Goal: Task Accomplishment & Management: Manage account settings

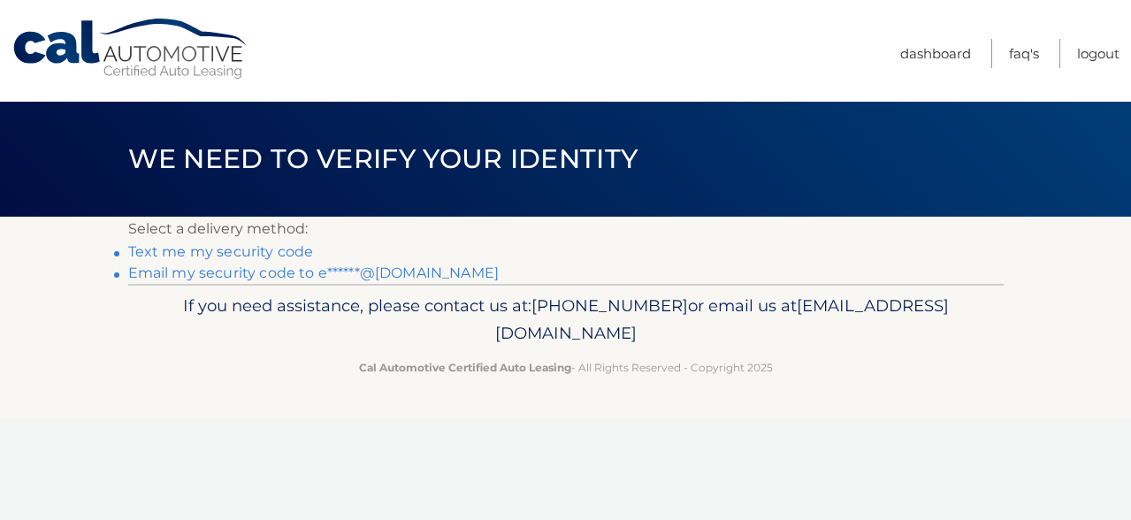
click at [275, 250] on link "Text me my security code" at bounding box center [221, 251] width 186 height 17
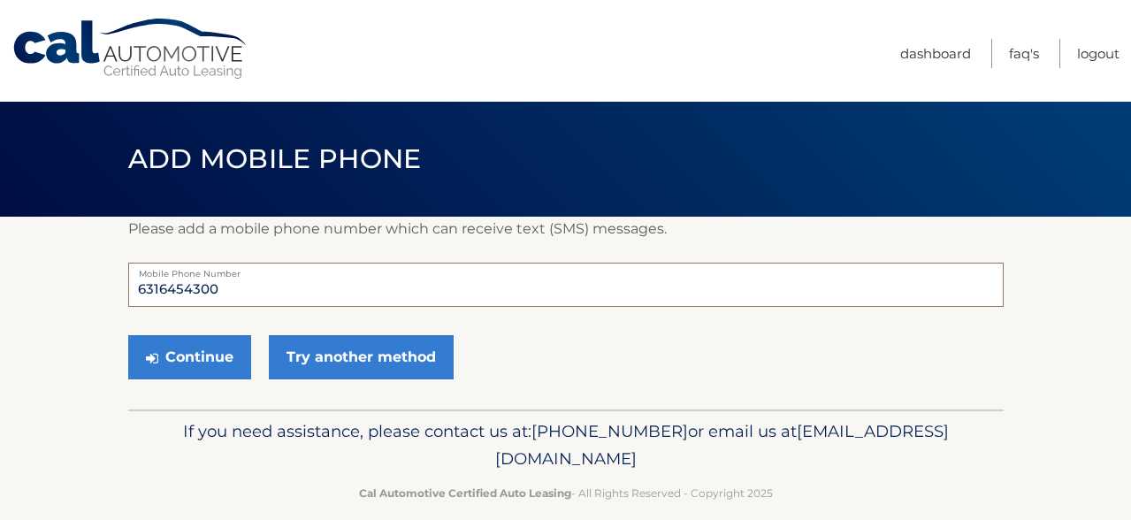
drag, startPoint x: 258, startPoint y: 290, endPoint x: 100, endPoint y: 281, distance: 158.5
click at [100, 281] on section "Please add a mobile phone number which can receive text (SMS) messages. 6316454…" at bounding box center [565, 313] width 1131 height 193
type input "6319657067"
click at [194, 358] on button "Continue" at bounding box center [189, 357] width 123 height 44
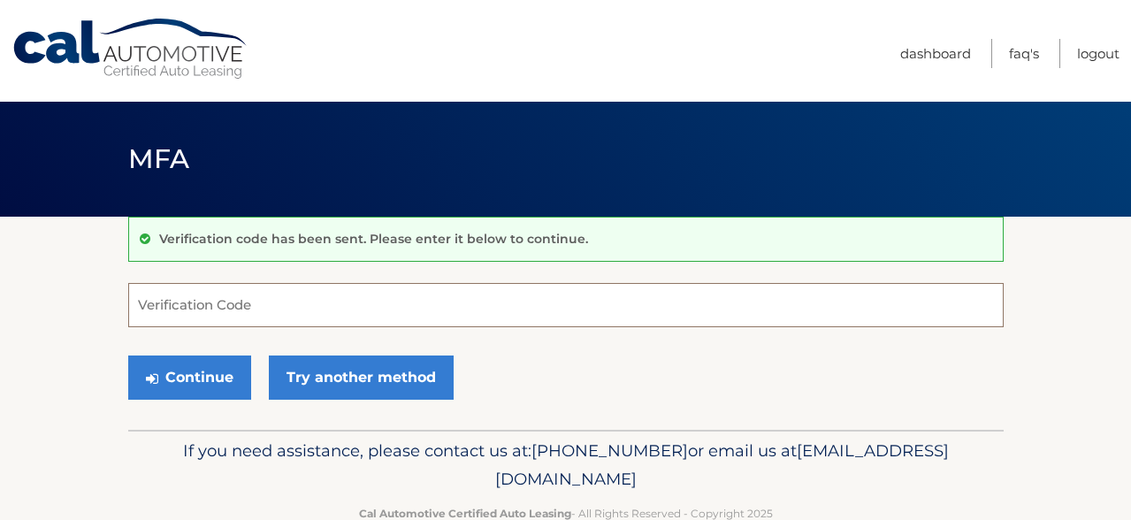
click at [241, 301] on input "Verification Code" at bounding box center [566, 305] width 876 height 44
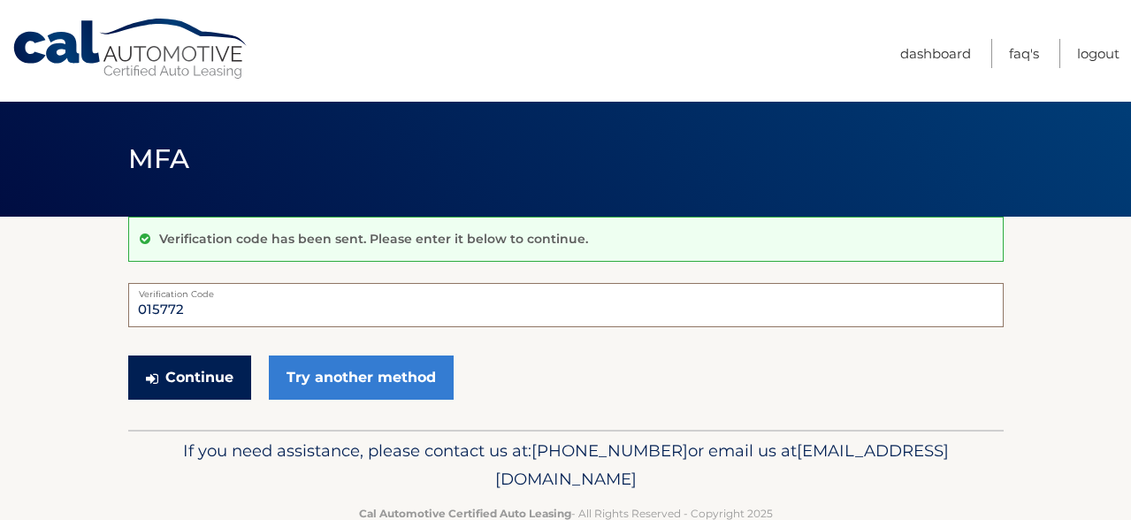
type input "015772"
click at [213, 378] on button "Continue" at bounding box center [189, 378] width 123 height 44
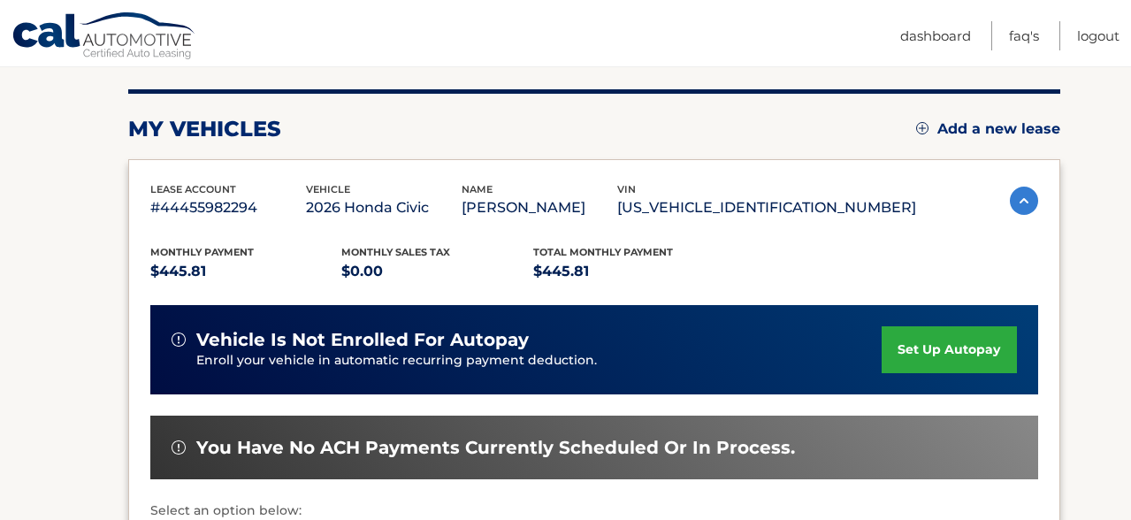
scroll to position [212, 0]
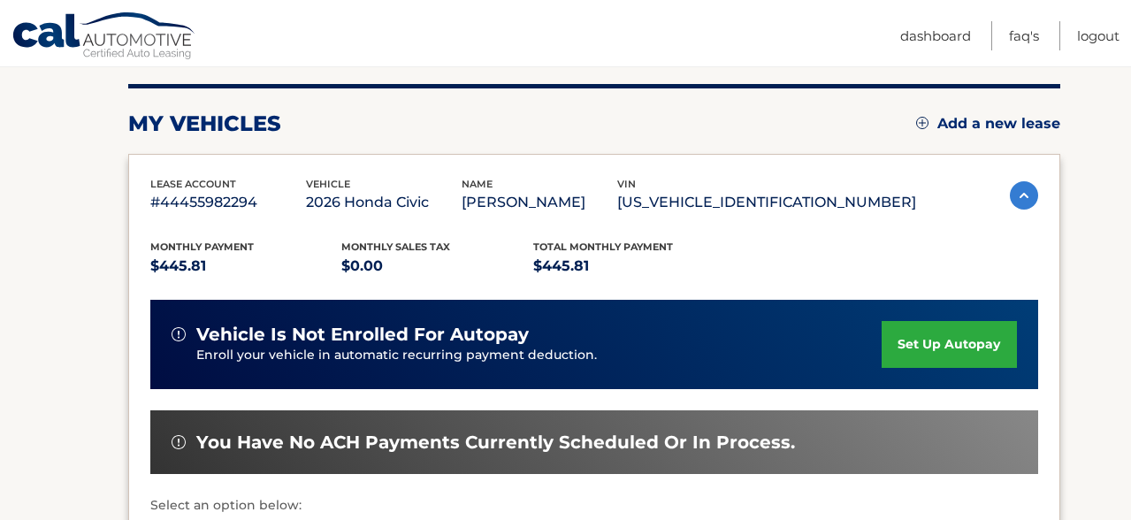
click at [944, 348] on link "set up autopay" at bounding box center [949, 344] width 134 height 47
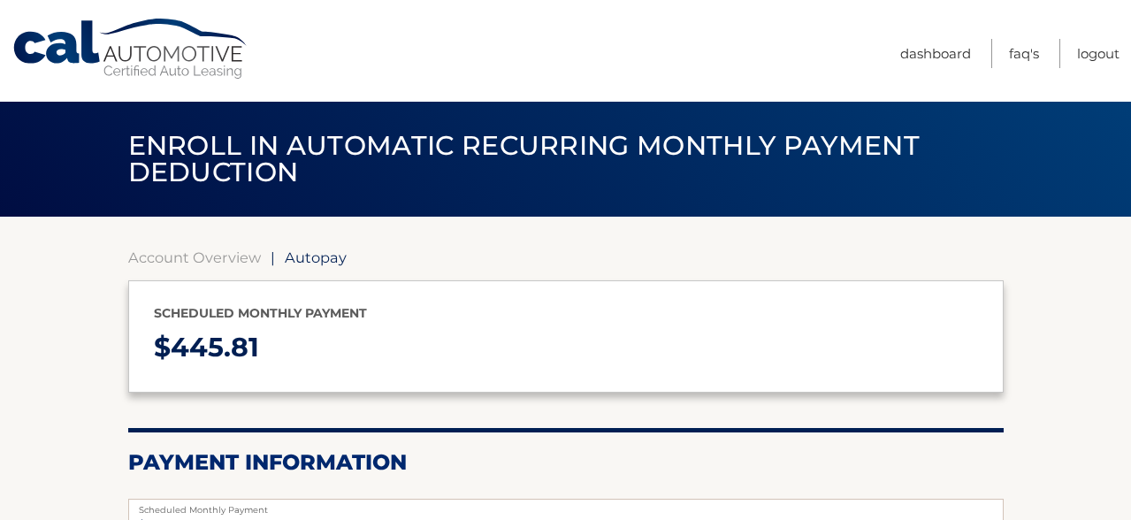
select select "M2VlNmM3ZGMtYjIzNS00ODcwLThhZjEtNzY4ZDQxMmVlMmZl"
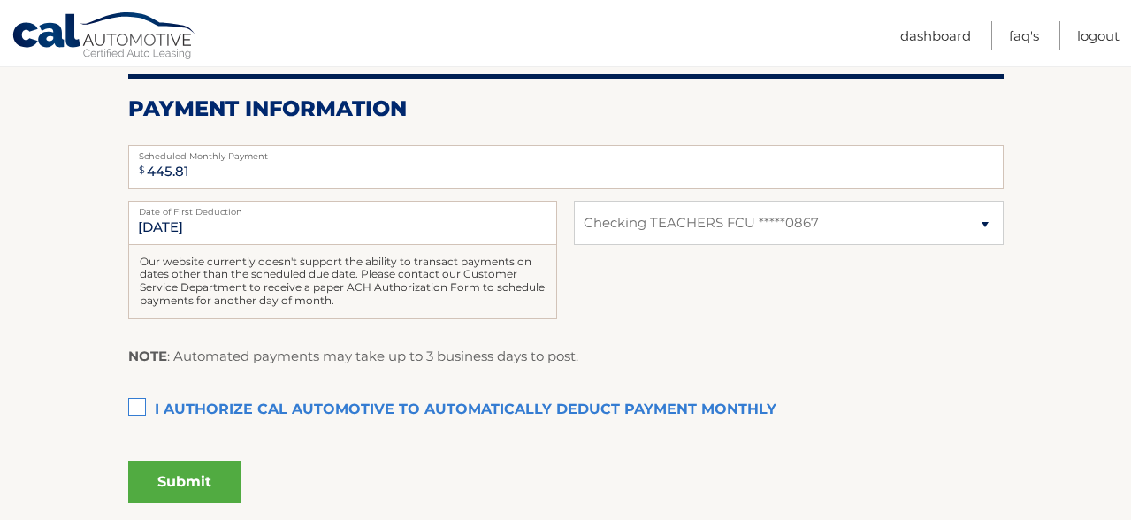
scroll to position [389, 0]
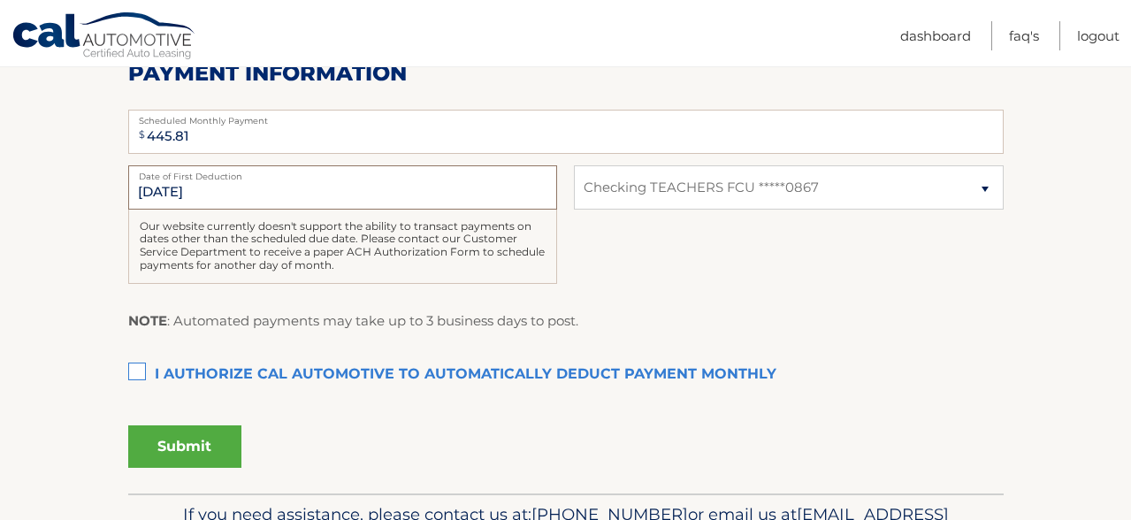
click at [284, 190] on input "9/25/2025" at bounding box center [342, 187] width 429 height 44
click at [135, 373] on label "I authorize cal automotive to automatically deduct payment monthly This checkbo…" at bounding box center [566, 374] width 876 height 35
click at [0, 0] on input "I authorize cal automotive to automatically deduct payment monthly This checkbo…" at bounding box center [0, 0] width 0 height 0
click at [205, 453] on button "Submit" at bounding box center [184, 446] width 113 height 42
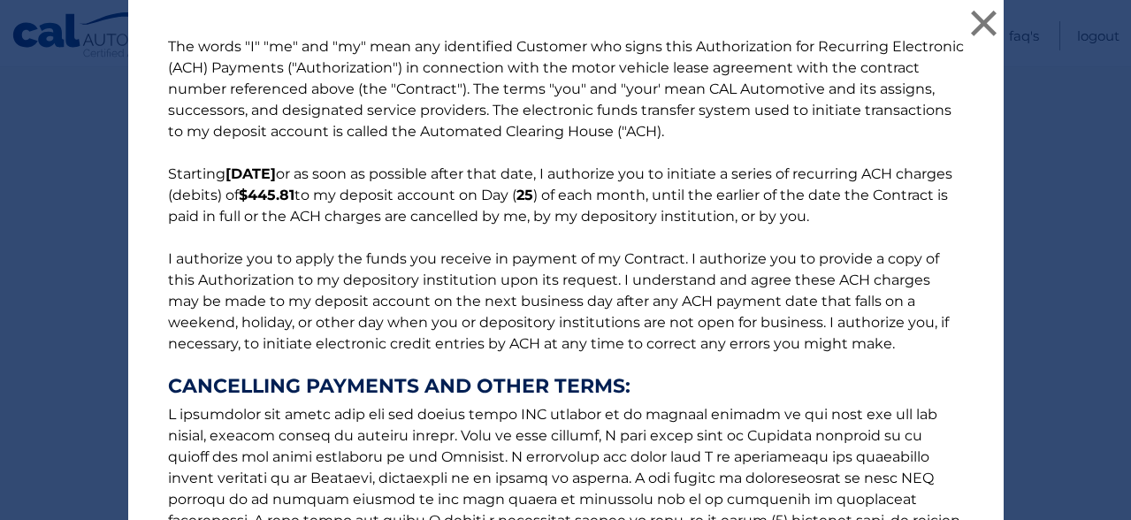
click at [1030, 218] on div "The words "I" "me" and "my" mean any identified Customer who signs this Authori…" at bounding box center [565, 418] width 1117 height 836
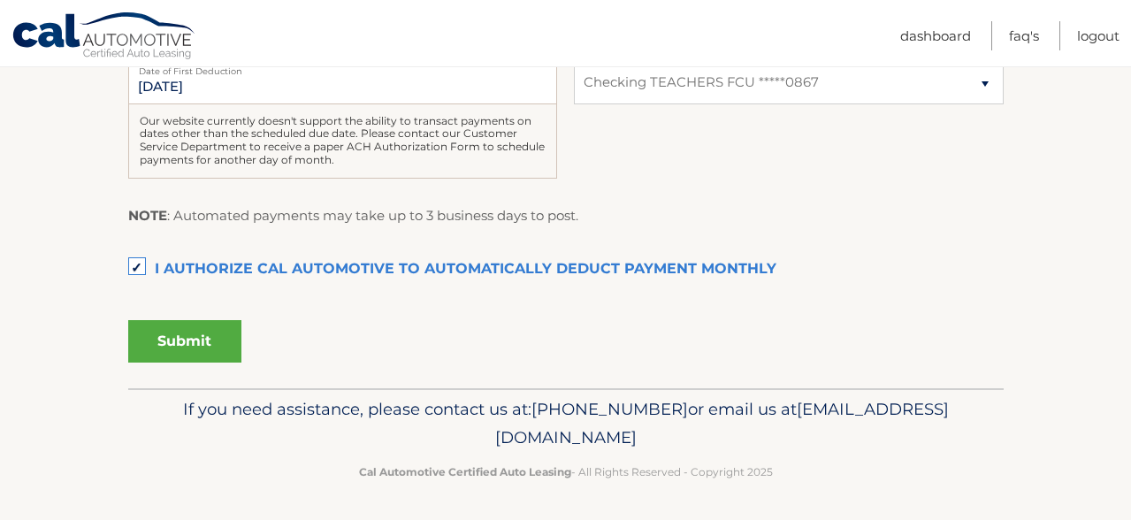
scroll to position [495, 0]
click at [190, 346] on button "Submit" at bounding box center [184, 340] width 113 height 42
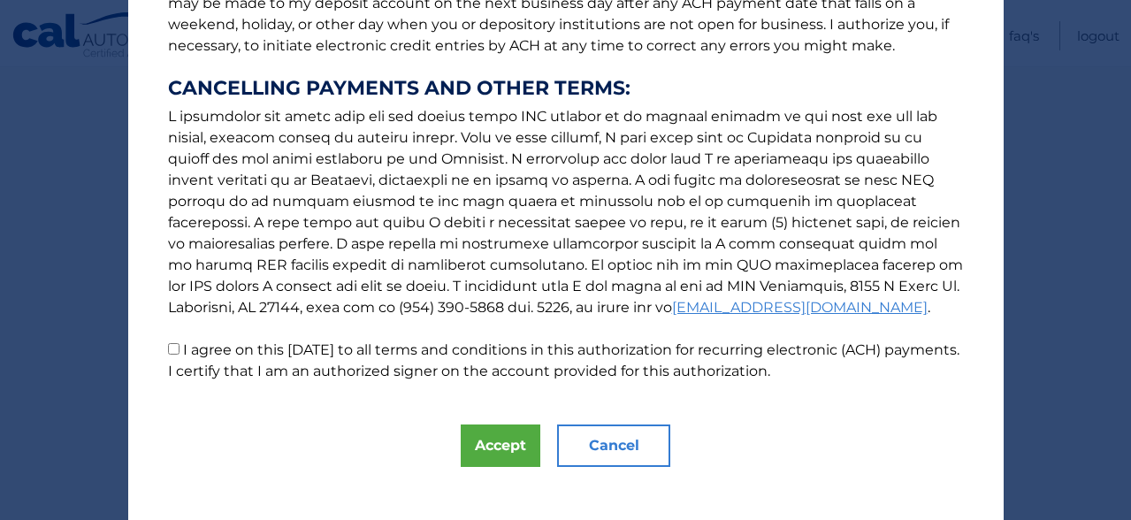
scroll to position [315, 0]
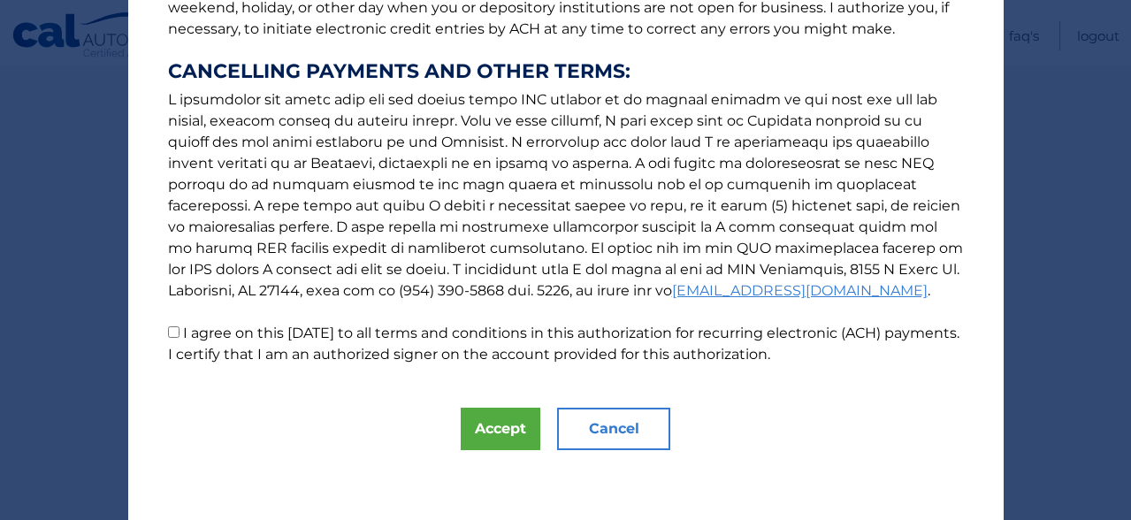
click at [179, 329] on p "The words "I" "me" and "my" mean any identified Customer who signs this Authori…" at bounding box center [565, 43] width 831 height 644
click at [169, 335] on input "I agree on this 09/20/2025 to all terms and conditions in this authorization fo…" at bounding box center [173, 331] width 11 height 11
checkbox input "true"
click at [501, 426] on button "Accept" at bounding box center [501, 429] width 80 height 42
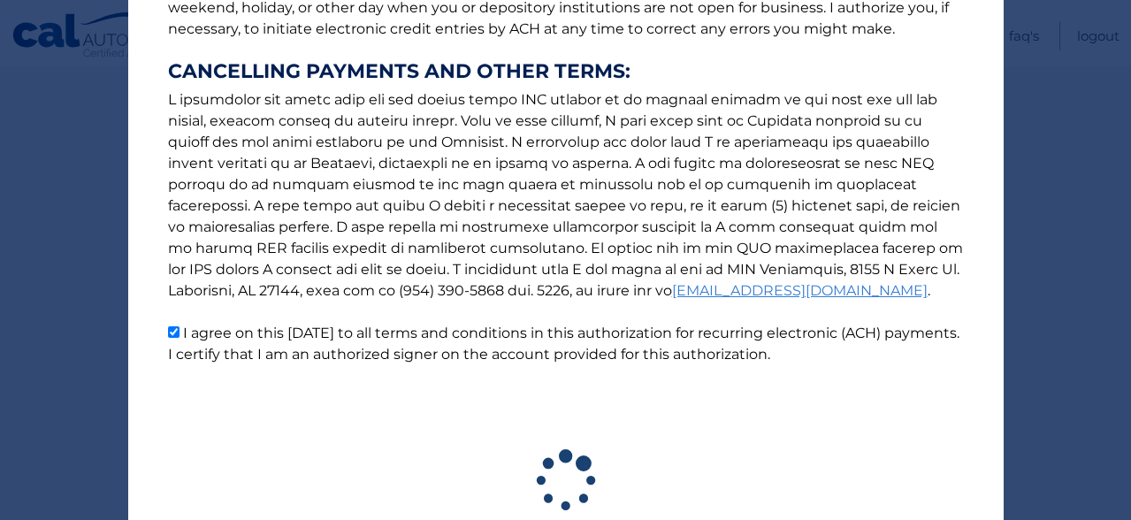
scroll to position [447, 0]
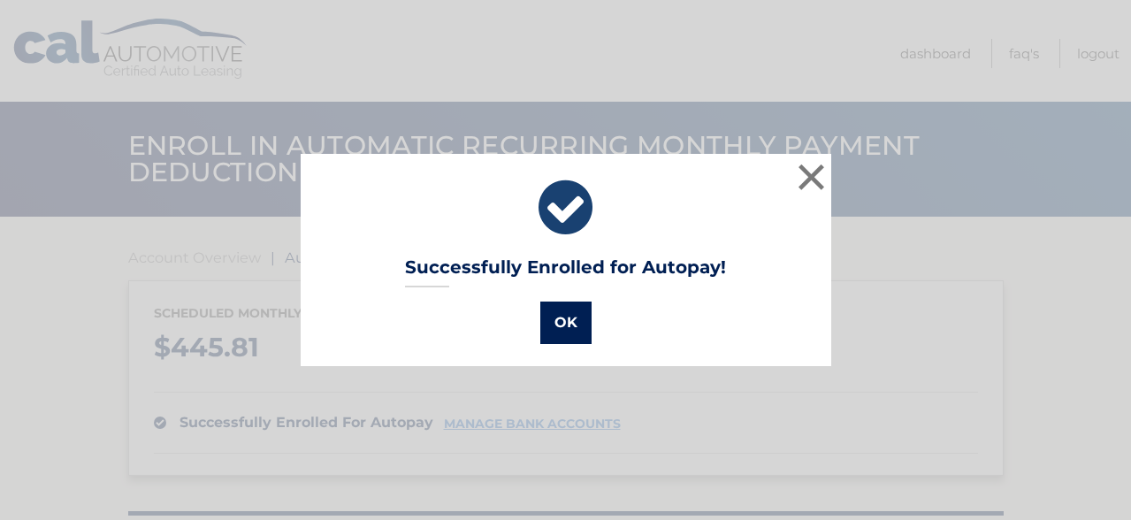
click at [564, 322] on button "OK" at bounding box center [565, 323] width 51 height 42
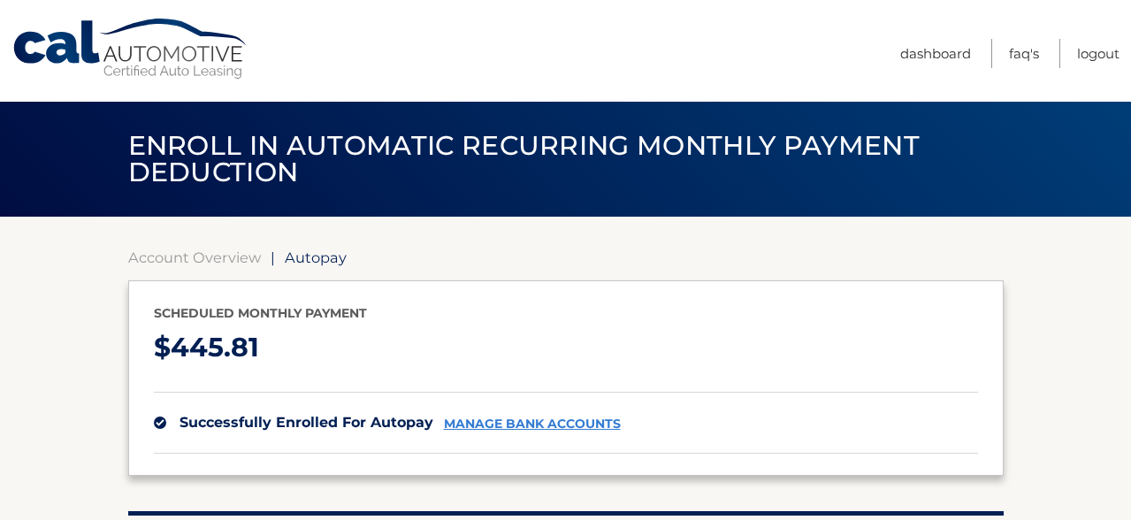
click at [1053, 319] on section "Account Overview | Autopay Scheduled monthly payment $ 445.81 successfully enro…" at bounding box center [565, 436] width 1131 height 439
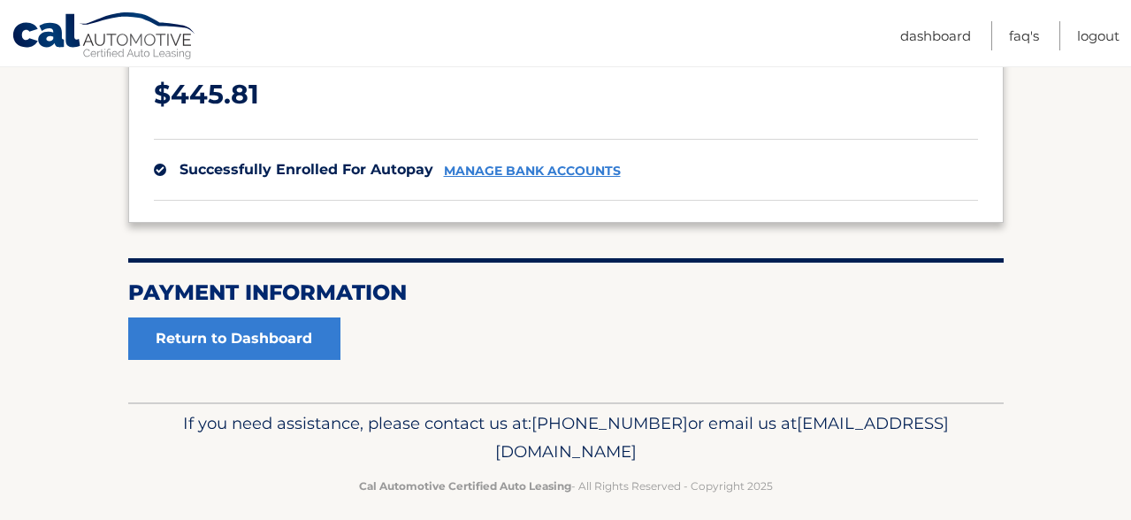
scroll to position [270, 0]
